Goal: Use online tool/utility

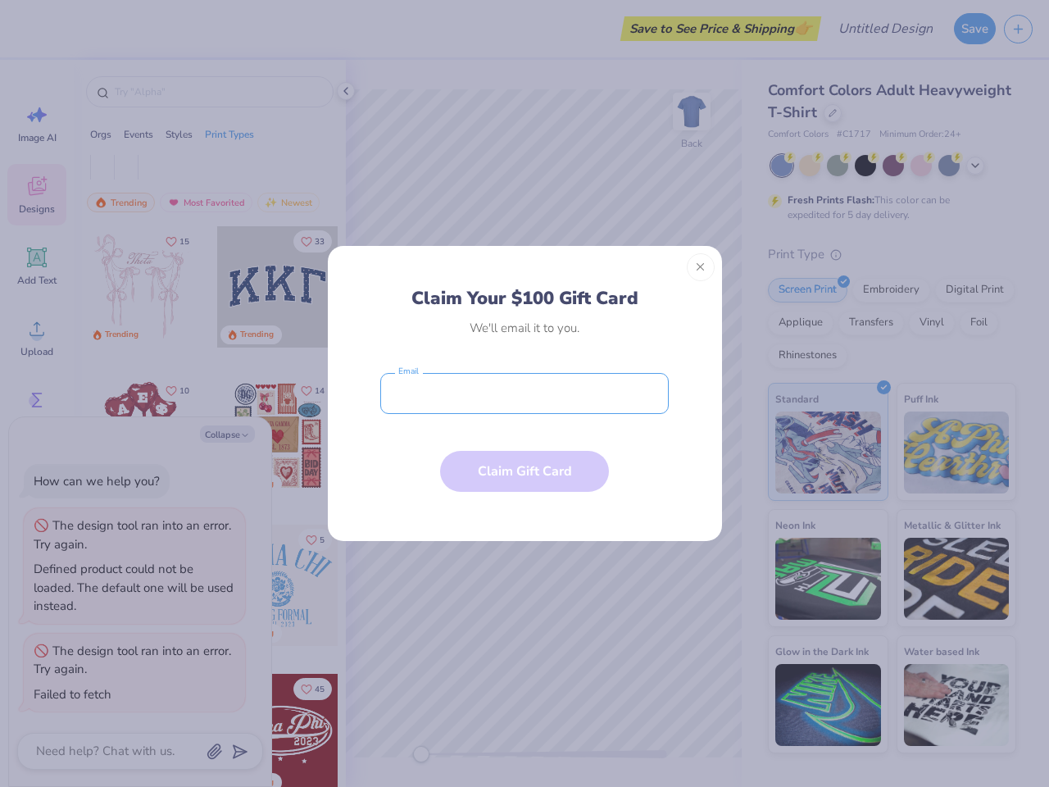
type textarea "x"
